Goal: Task Accomplishment & Management: Manage account settings

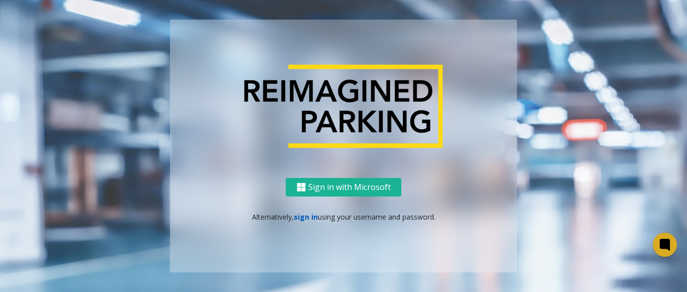
click at [313, 221] on link "sign in" at bounding box center [306, 217] width 24 height 10
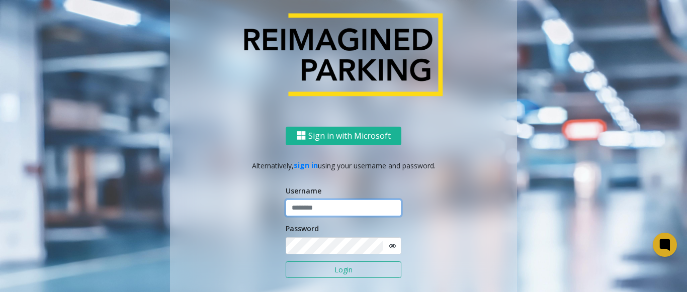
click at [330, 206] on input "text" at bounding box center [344, 208] width 116 height 17
drag, startPoint x: 328, startPoint y: 210, endPoint x: 283, endPoint y: 206, distance: 44.9
click at [286, 206] on input "*******" at bounding box center [344, 208] width 116 height 17
type input "*******"
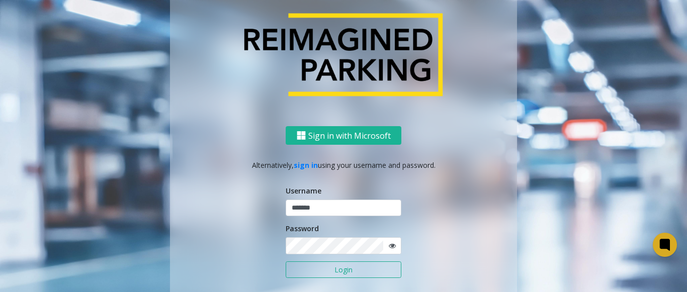
click at [389, 247] on icon at bounding box center [392, 245] width 7 height 7
click at [278, 251] on div "Sign in with Microsoft Alternatively, sign in using your username and password.…" at bounding box center [343, 225] width 347 height 198
click at [349, 274] on button "Login" at bounding box center [344, 269] width 116 height 17
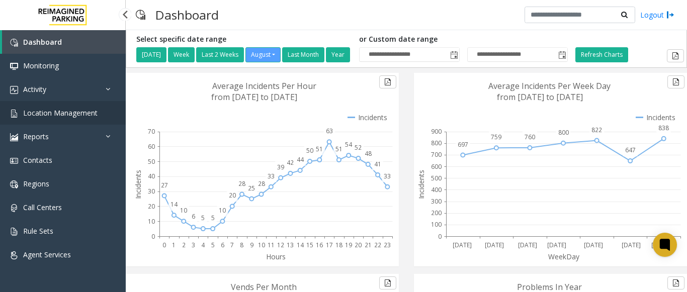
click at [55, 117] on span "Location Management" at bounding box center [60, 113] width 74 height 10
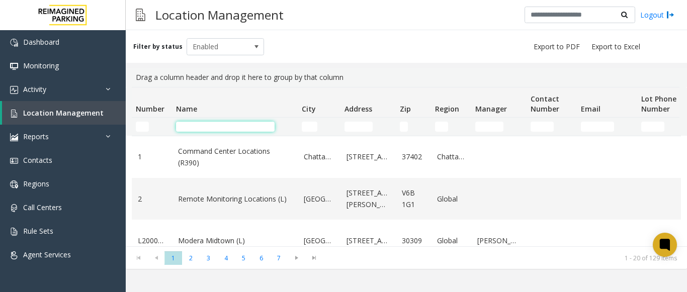
click at [188, 125] on input "Name Filter" at bounding box center [225, 127] width 99 height 10
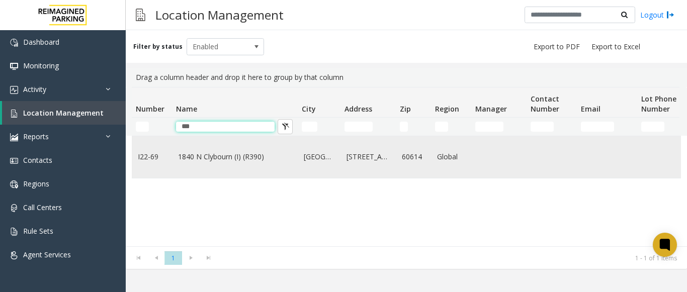
type input "***"
click at [206, 146] on td "1840 N Clybourn (I) (R390)" at bounding box center [235, 157] width 126 height 42
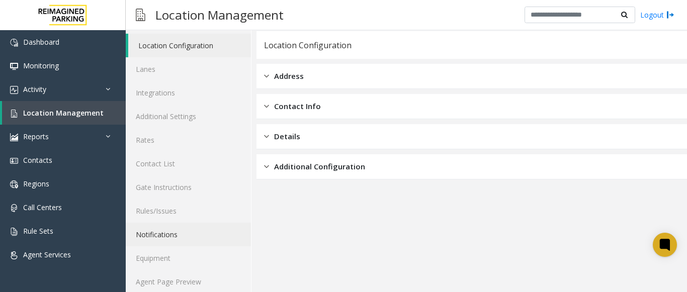
scroll to position [39, 0]
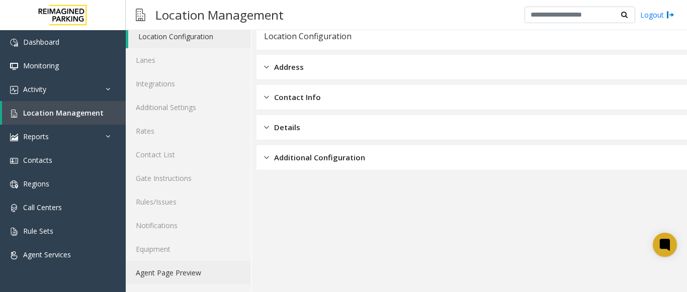
click at [166, 272] on link "Agent Page Preview" at bounding box center [188, 273] width 125 height 24
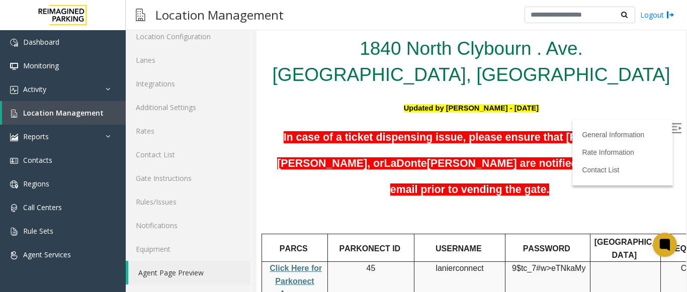
scroll to position [50, 0]
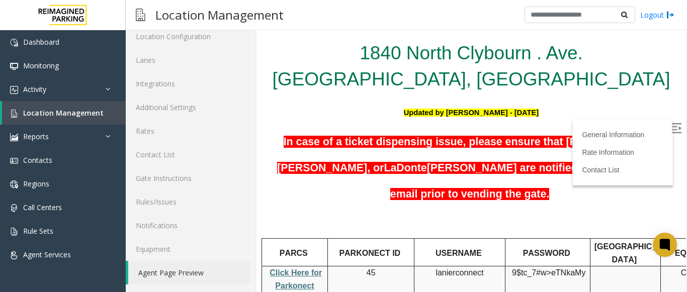
click at [671, 123] on img at bounding box center [676, 128] width 10 height 10
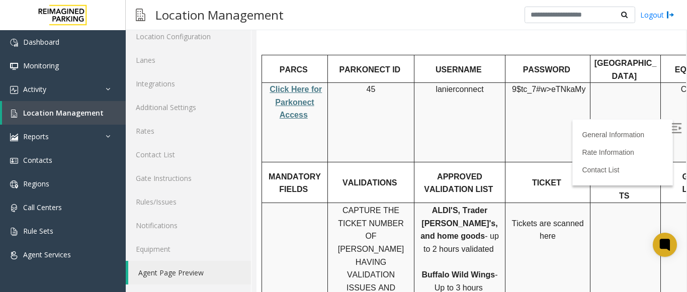
scroll to position [251, 0]
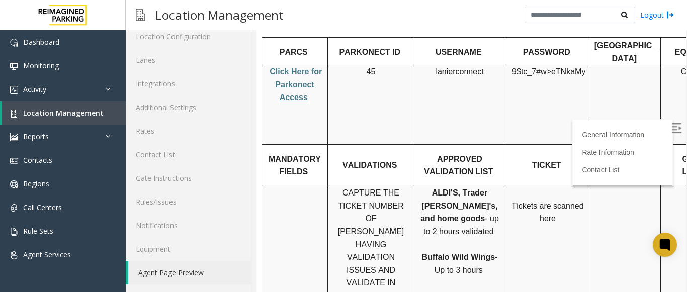
click at [290, 67] on span "Click Here for Parkonect Access" at bounding box center [295, 84] width 52 height 34
click at [448, 67] on span "lanierconnect" at bounding box center [459, 71] width 48 height 9
copy p "lanierconnect"
click at [546, 67] on span "9$tc_7#w>" at bounding box center [531, 71] width 39 height 9
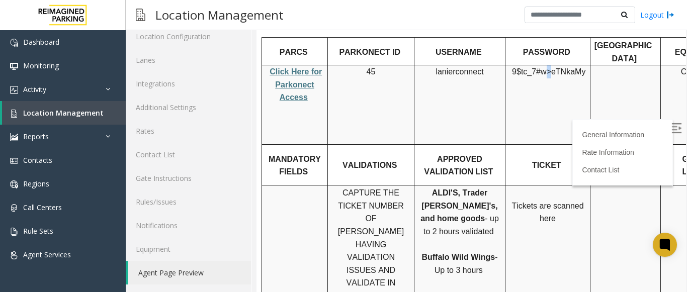
click at [546, 67] on span "9$tc_7#w>" at bounding box center [531, 71] width 39 height 9
click at [304, 185] on td at bounding box center [295, 244] width 66 height 118
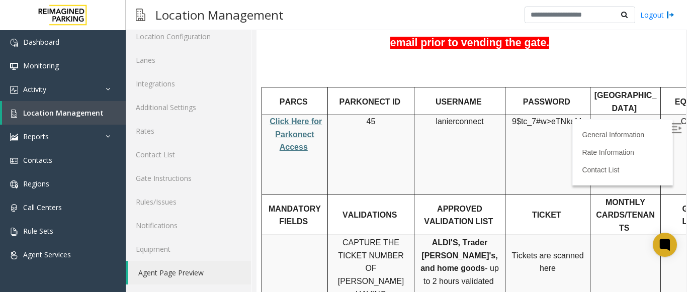
scroll to position [201, 0]
